Goal: Information Seeking & Learning: Learn about a topic

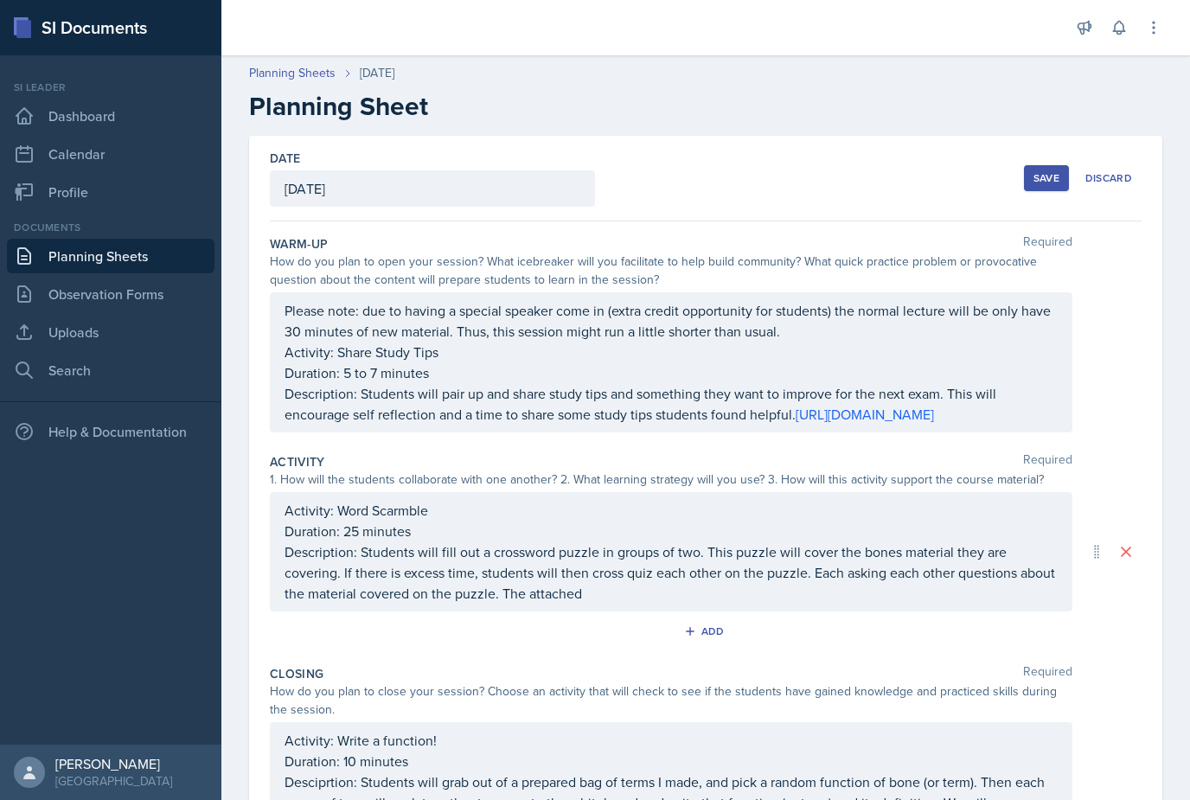
scroll to position [19, 0]
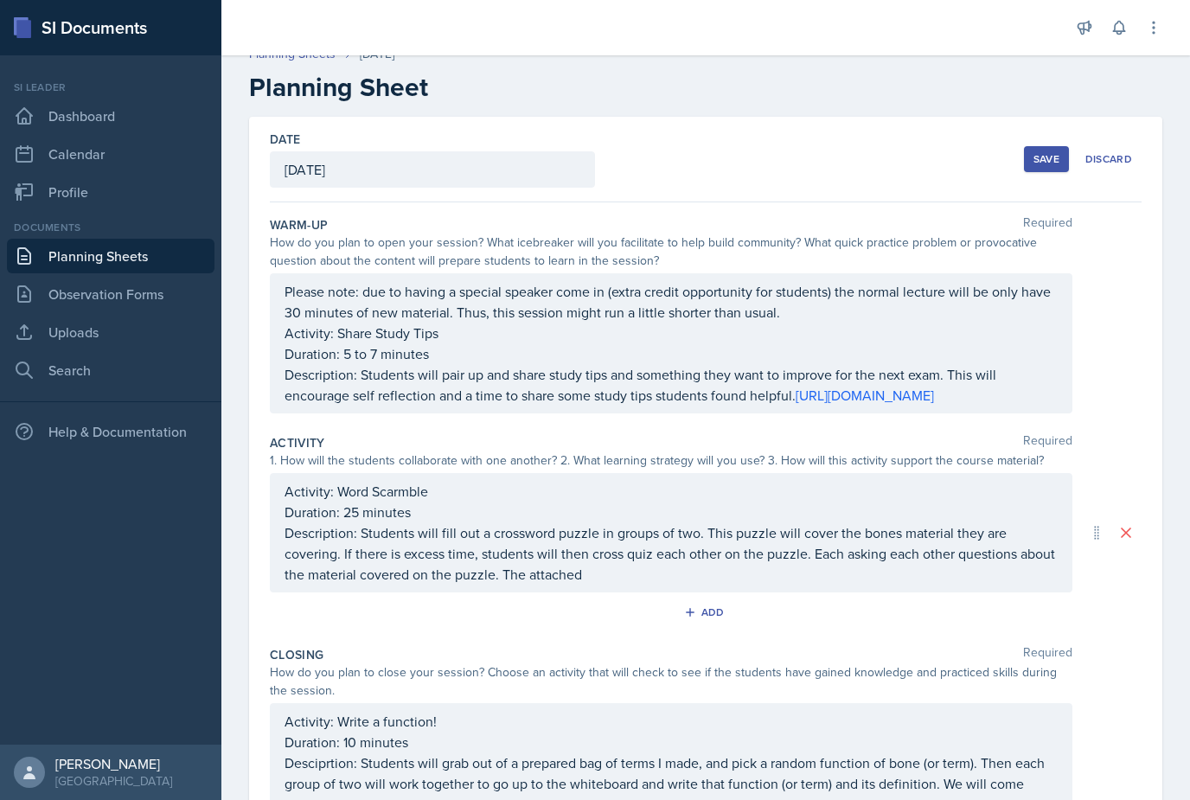
click at [990, 373] on p "Description: Students will pair up and share study tips and something they want…" at bounding box center [671, 385] width 773 height 42
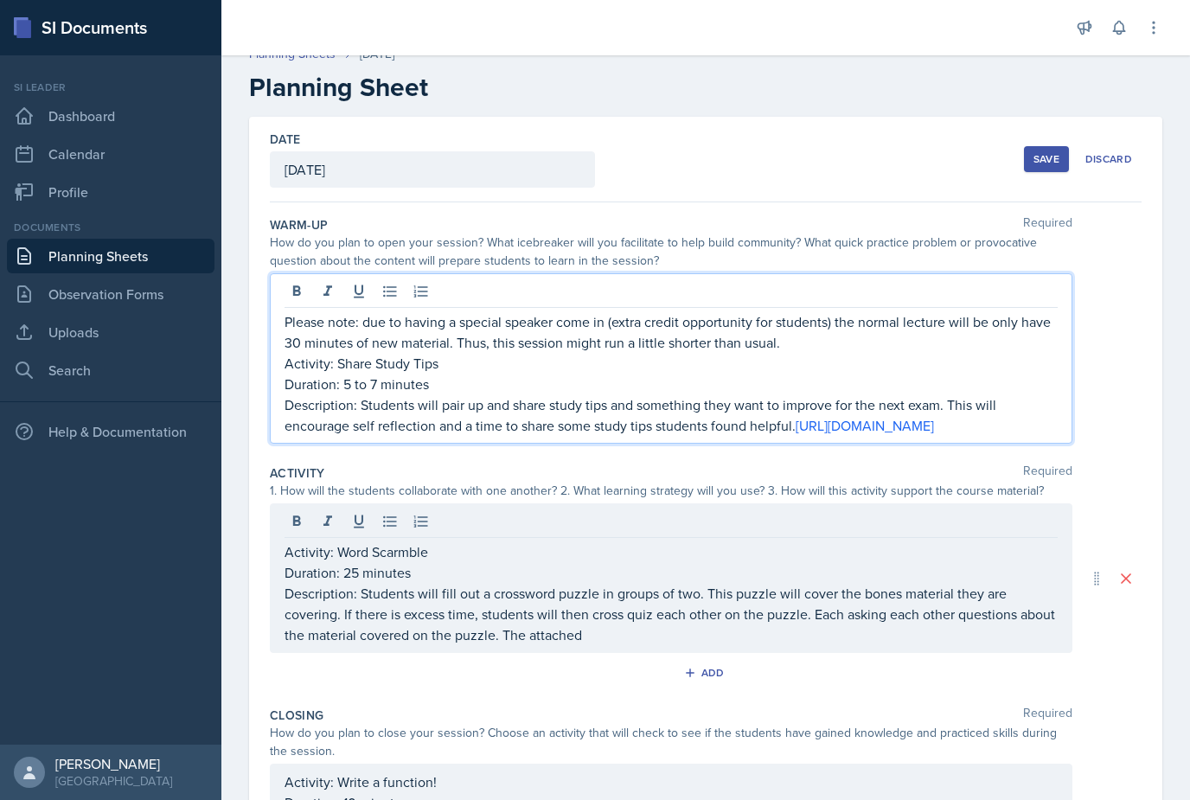
scroll to position [34, 0]
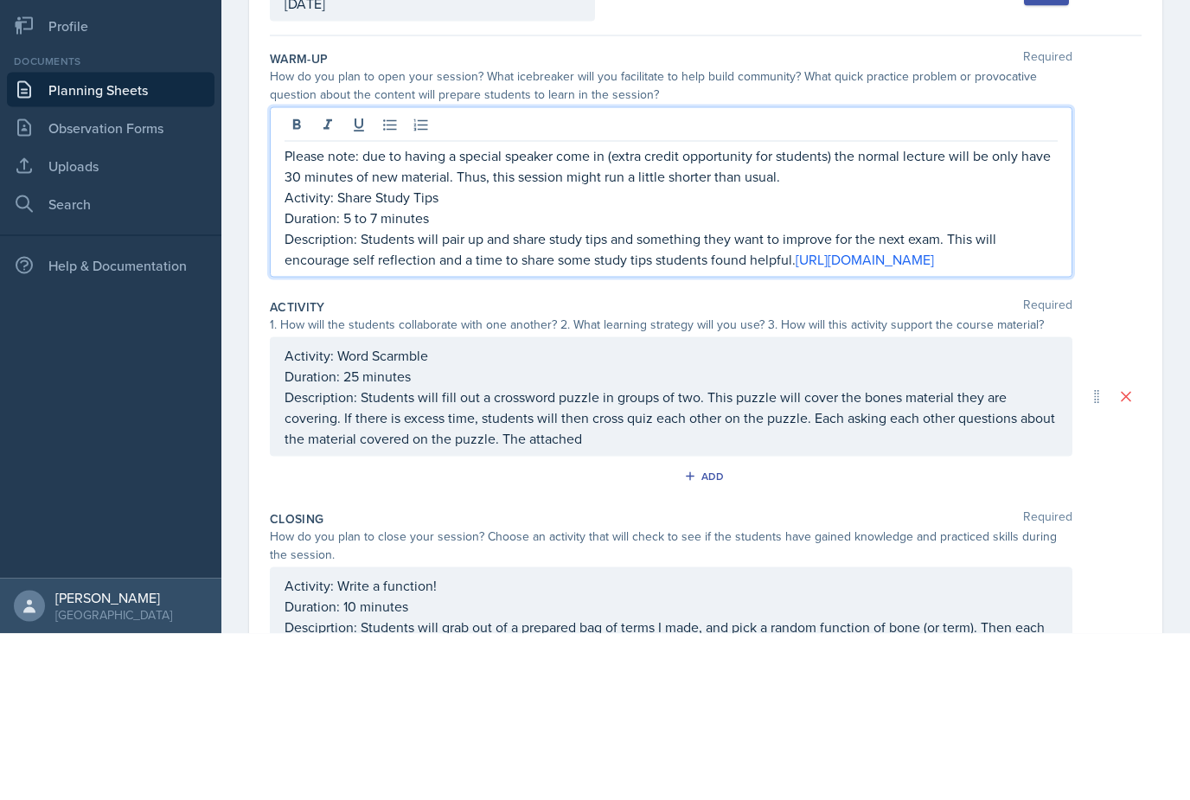
click at [955, 394] on p "Description: Students will pair up and share study tips and something they want…" at bounding box center [671, 415] width 773 height 42
click at [929, 374] on p "Duration: 5 to 7 minutes" at bounding box center [671, 384] width 773 height 21
click at [934, 394] on p "Description: Students will pair up and share study tips and something they want…" at bounding box center [671, 415] width 773 height 42
click at [909, 394] on p "Description: Students will pair up and share study tips and something they want…" at bounding box center [671, 415] width 773 height 42
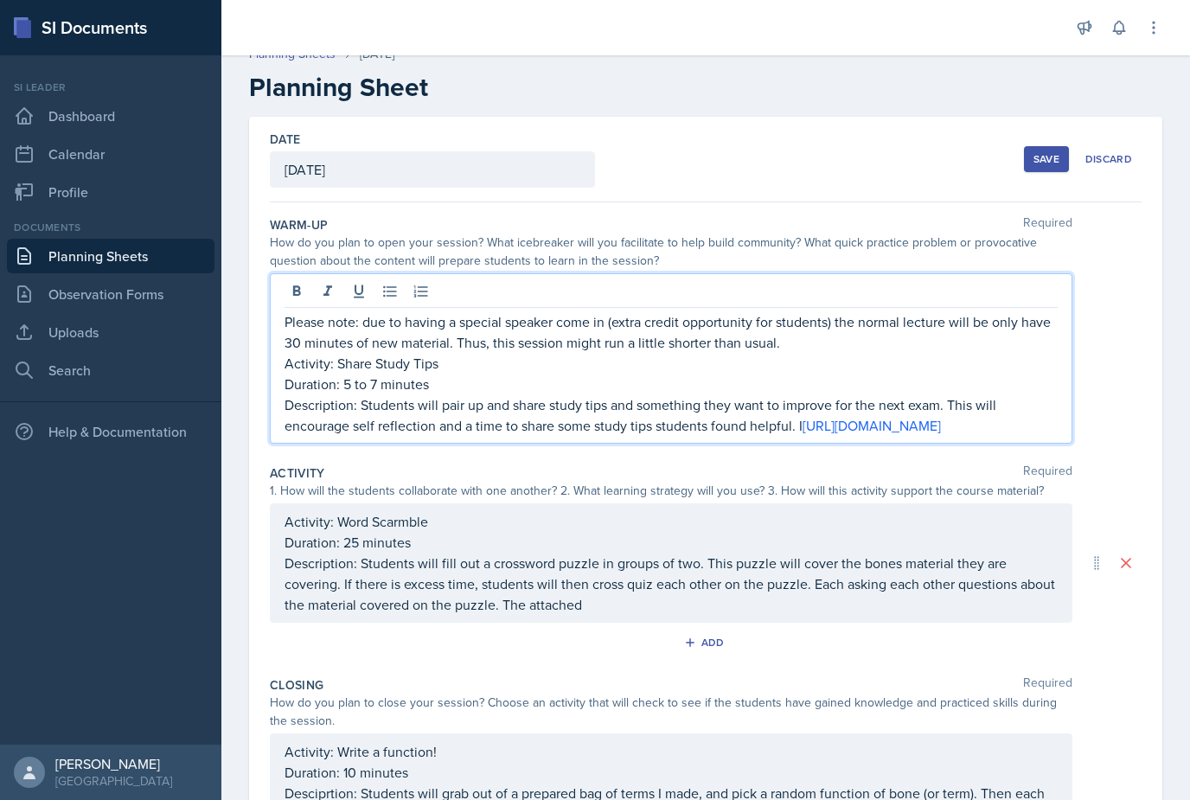
click at [906, 394] on p "Description: Students will pair up and share study tips and something they want…" at bounding box center [671, 415] width 773 height 42
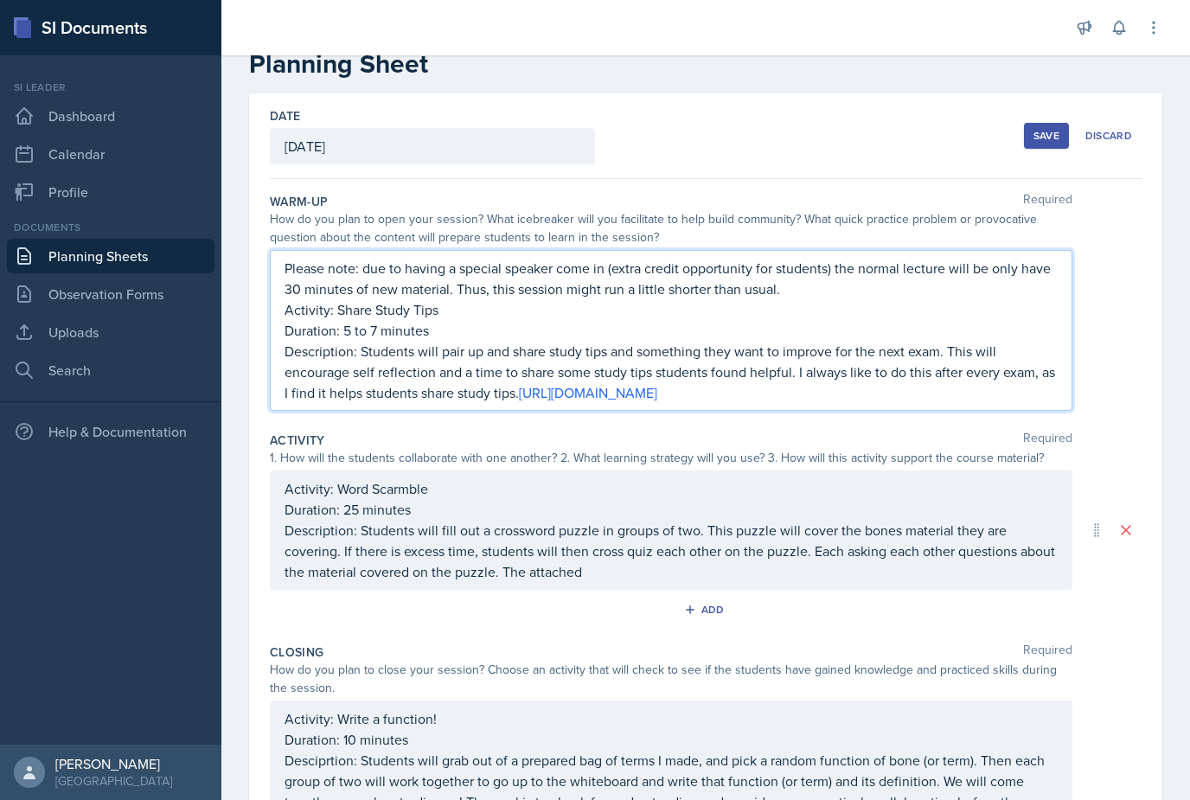
scroll to position [30, 0]
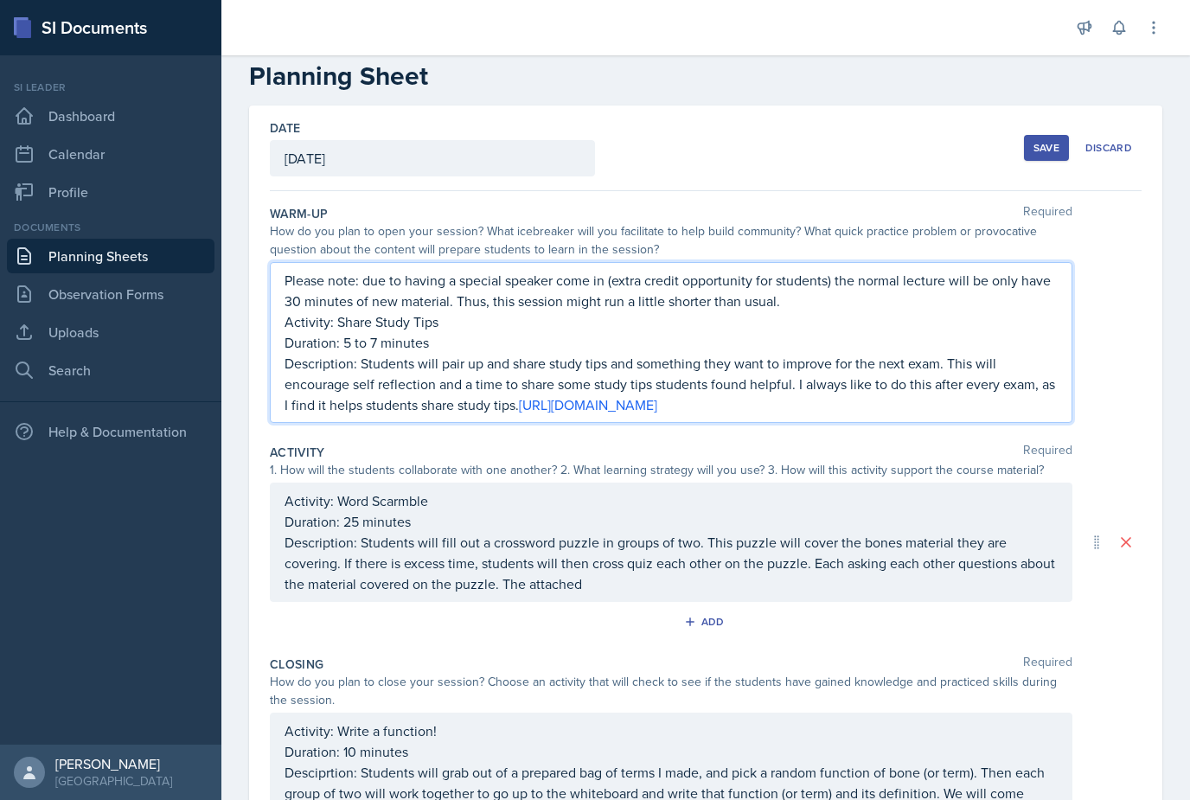
click at [416, 483] on div "Activity: Word Scarmble Duration: 25 minutes Description: Students will fill ou…" at bounding box center [671, 542] width 803 height 119
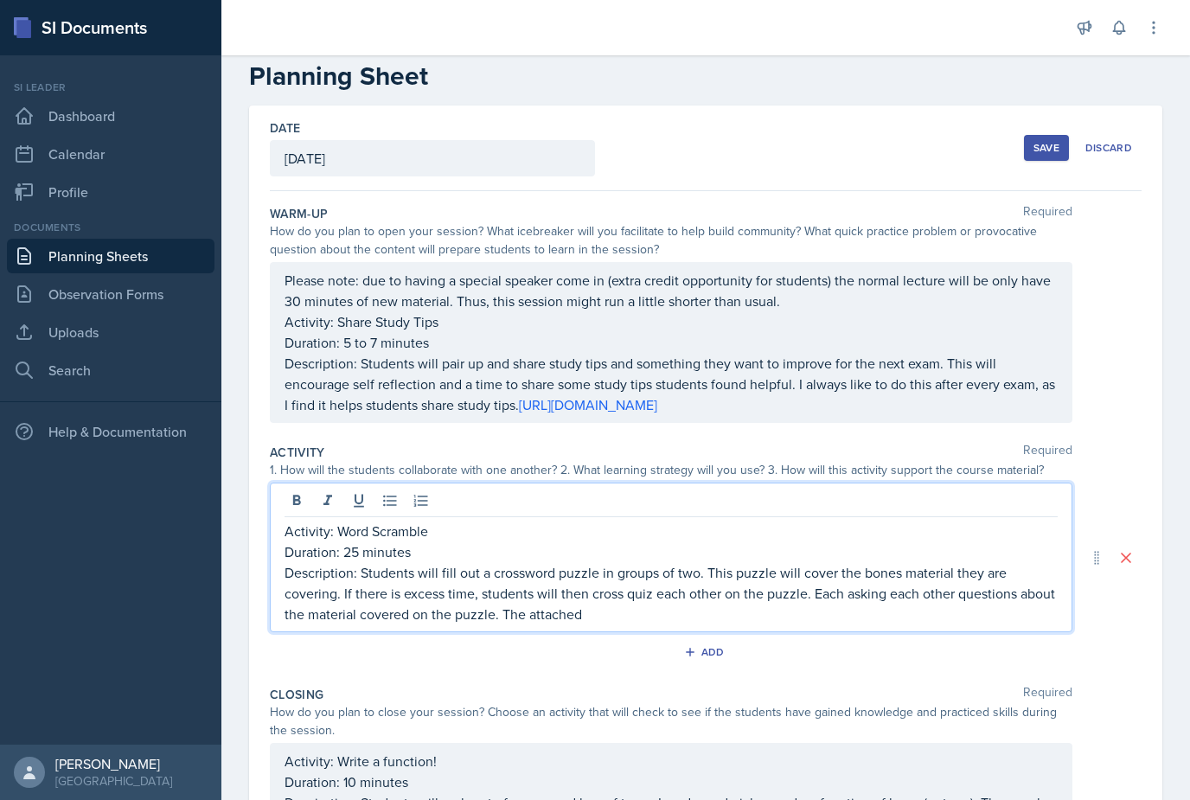
click at [596, 562] on p "Description: Students will fill out a crossword puzzle in groups of two. This p…" at bounding box center [671, 593] width 773 height 62
click at [323, 562] on p "Description: Students will fill out a word scramble sheet in groups of two. Thi…" at bounding box center [671, 593] width 773 height 62
click at [332, 562] on p "Description: Students will fill out a word scramble sheet in groups of two. Thi…" at bounding box center [671, 593] width 773 height 62
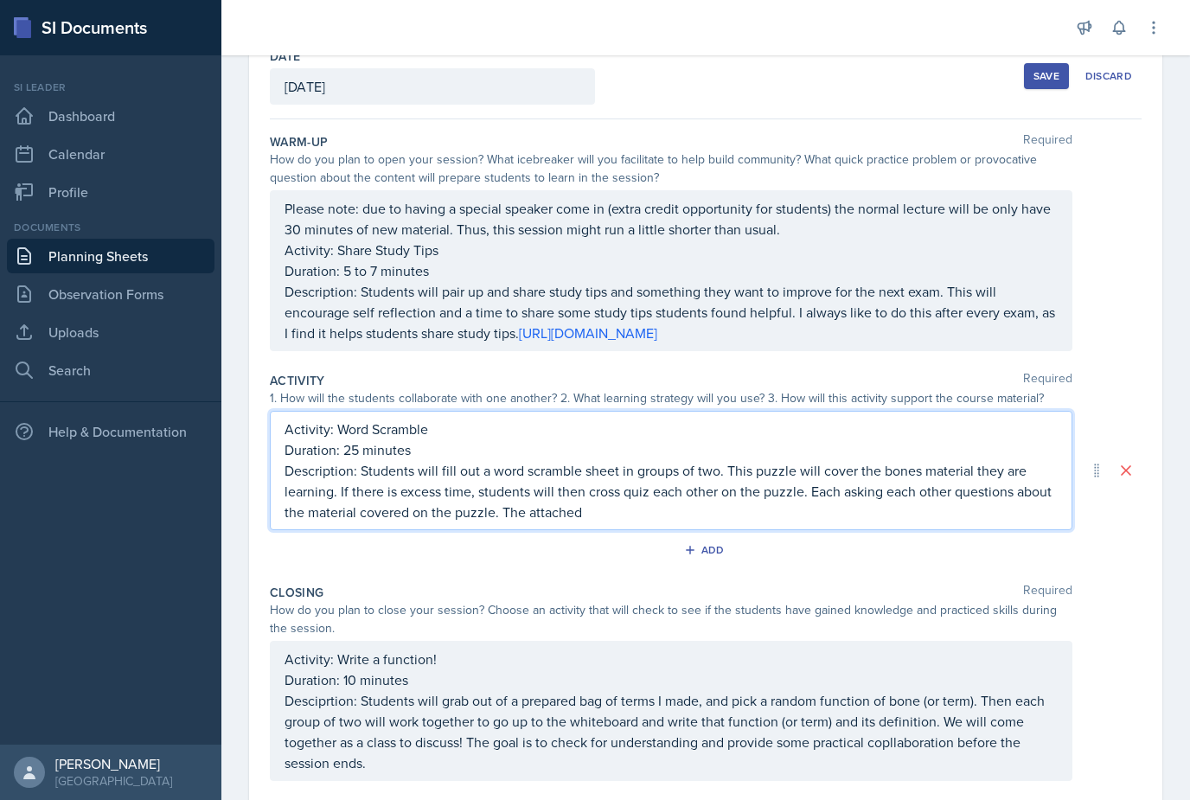
scroll to position [119, 0]
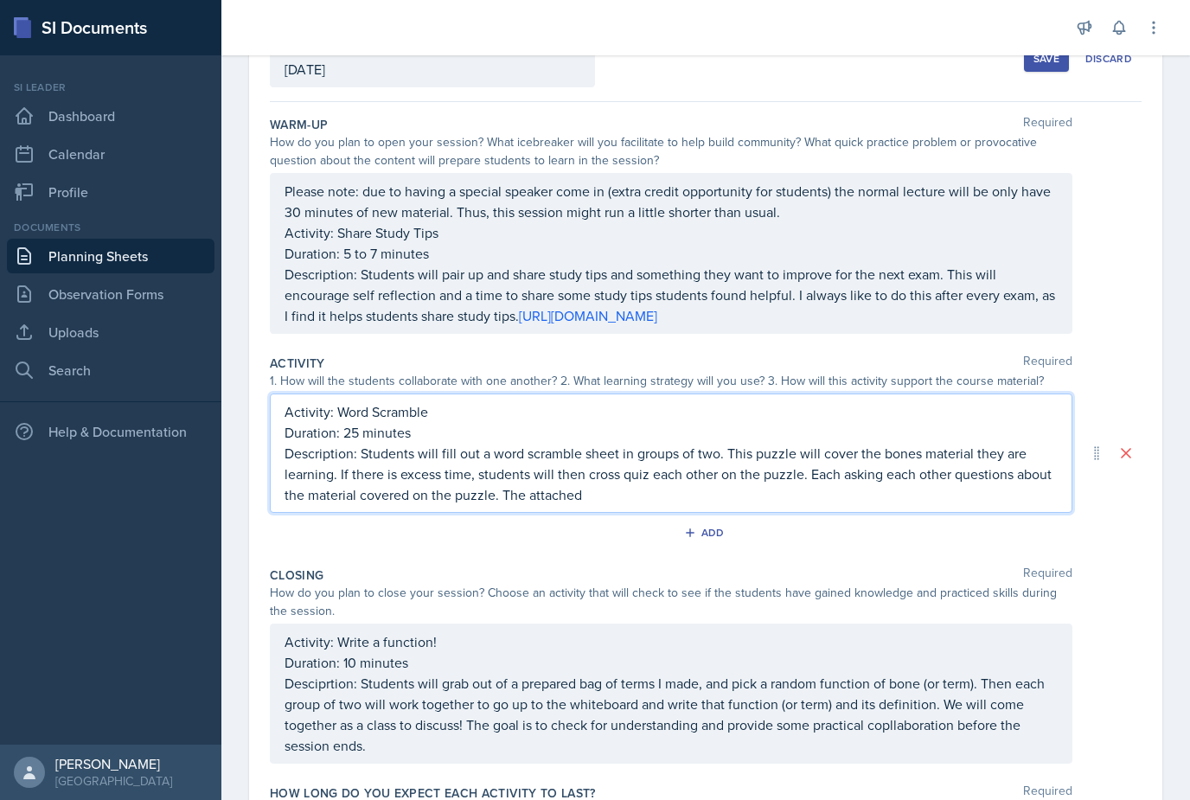
click at [1011, 448] on p "Description: Students will fill out a word scramble sheet in groups of two. Thi…" at bounding box center [671, 474] width 773 height 62
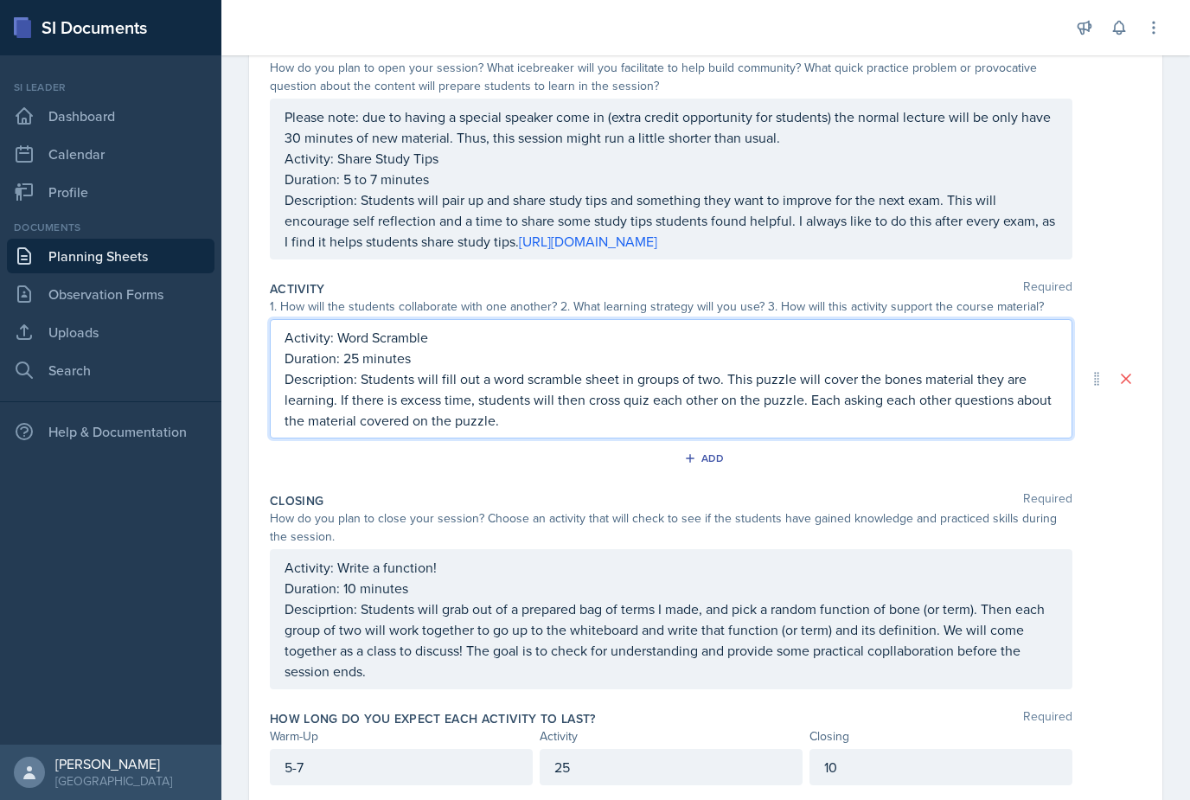
scroll to position [193, 0]
click at [958, 599] on p "Desciprtion: Students will grab out of a prepared bag of terms I made, and pick…" at bounding box center [671, 640] width 773 height 83
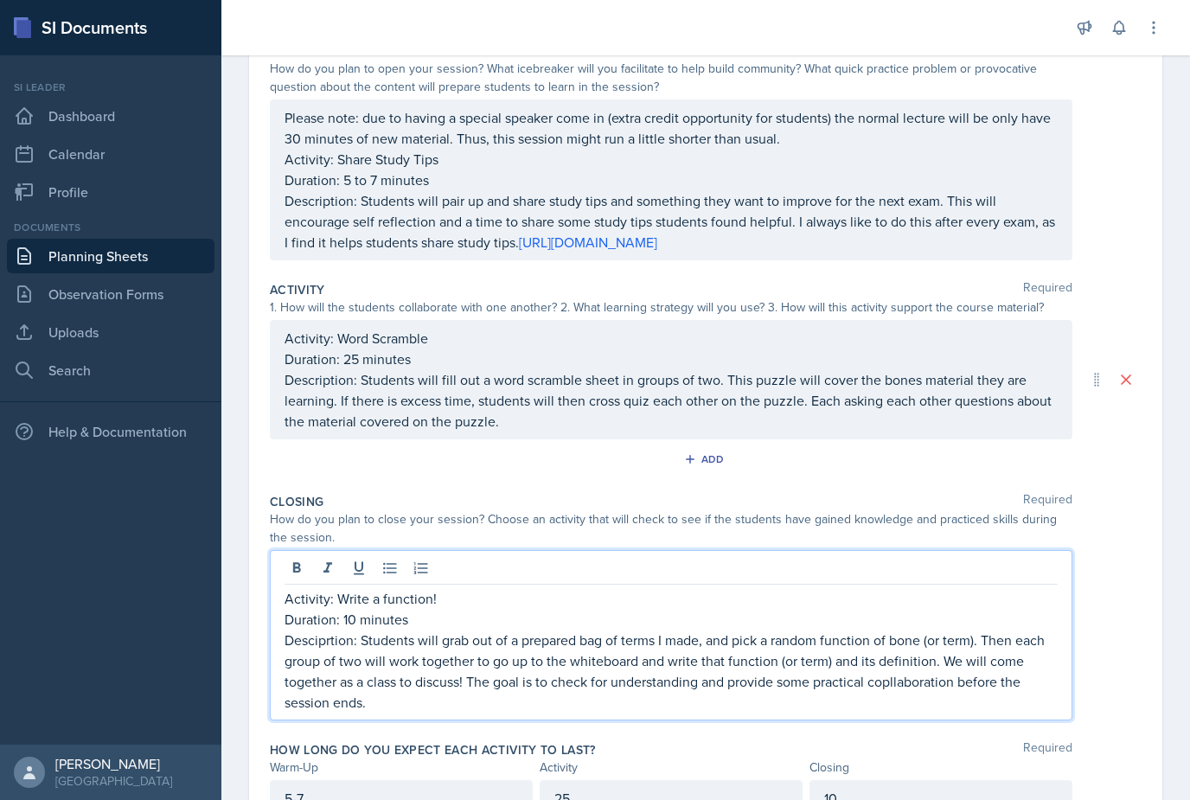
click at [939, 630] on p "Desciprtion: Students will grab out of a prepared bag of terms I made, and pick…" at bounding box center [671, 671] width 773 height 83
click at [1045, 630] on p "Desciprtion: Students will grab out of a prepared bag of terms I made, and pick…" at bounding box center [671, 671] width 773 height 83
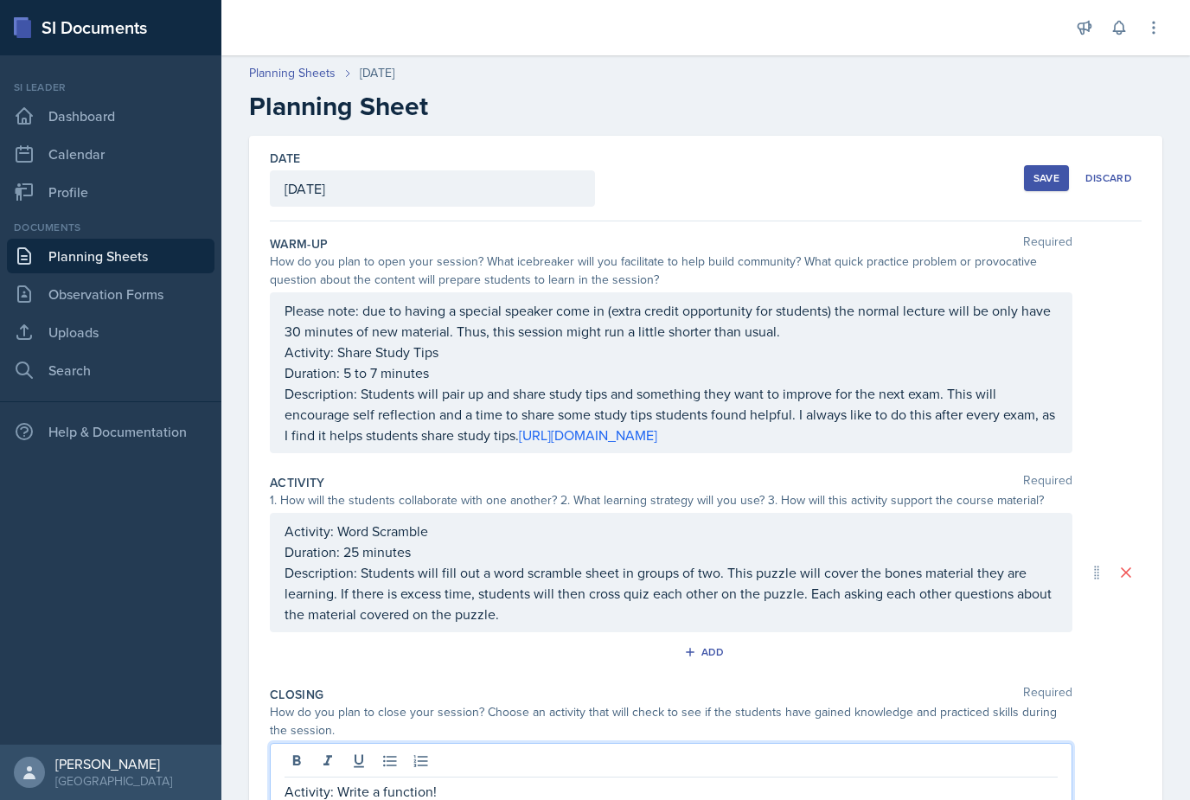
scroll to position [0, 0]
